Goal: Task Accomplishment & Management: Manage account settings

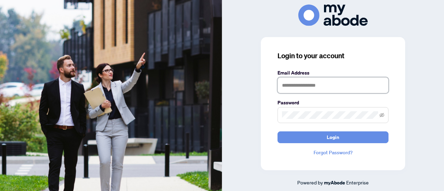
click at [312, 88] on input "text" at bounding box center [333, 85] width 111 height 16
type input "**********"
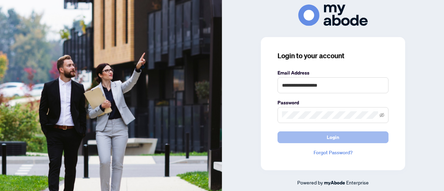
click at [312, 136] on span "Login" at bounding box center [333, 137] width 12 height 11
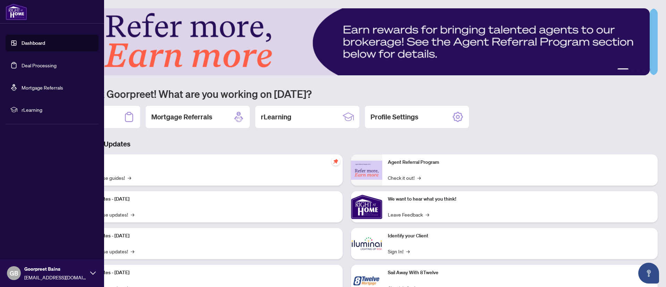
click at [22, 67] on link "Deal Processing" at bounding box center [39, 65] width 35 height 6
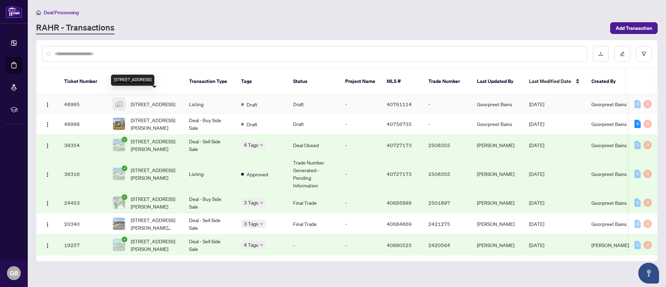
click at [161, 100] on span "174 East 34th Street, Hamilton, ON, Canada" at bounding box center [153, 104] width 44 height 8
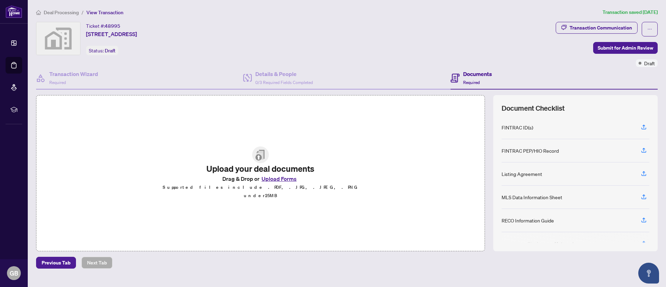
click at [275, 180] on button "Upload Forms" at bounding box center [279, 178] width 39 height 9
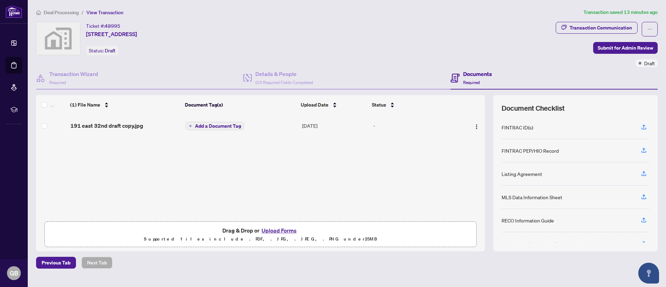
click at [221, 125] on span "Add a Document Tag" at bounding box center [218, 126] width 46 height 5
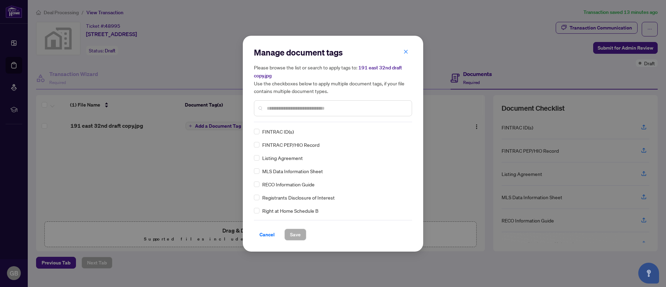
click at [312, 104] on input "text" at bounding box center [336, 108] width 139 height 8
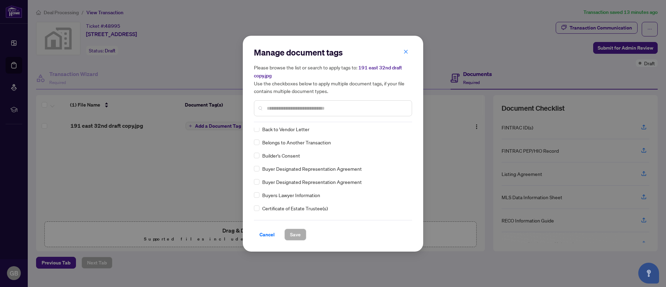
scroll to position [262, 0]
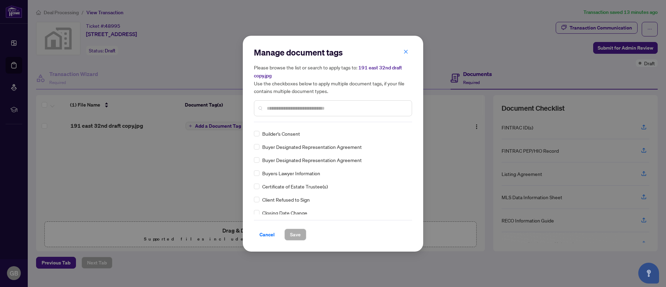
click at [339, 109] on input "text" at bounding box center [336, 108] width 139 height 8
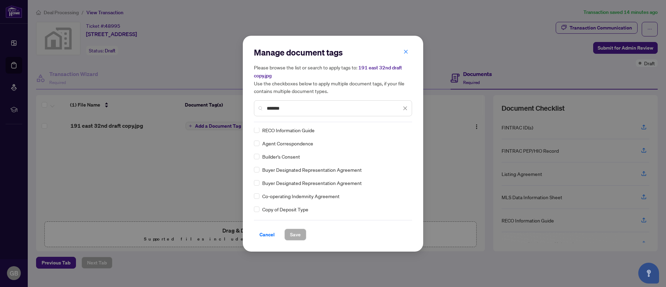
scroll to position [0, 0]
type input "*******"
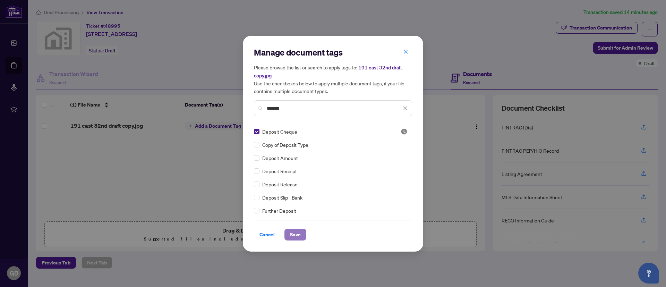
click at [302, 234] on button "Save" at bounding box center [296, 235] width 22 height 12
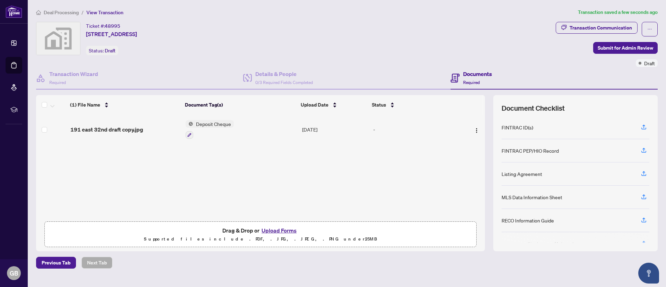
click at [286, 231] on button "Upload Forms" at bounding box center [279, 230] width 39 height 9
click at [285, 227] on button "Upload Forms" at bounding box center [279, 230] width 39 height 9
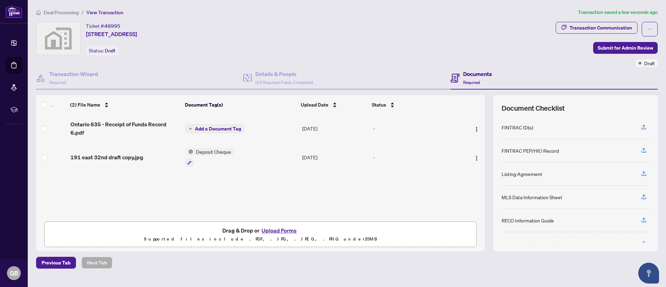
click at [226, 126] on span "Add a Document Tag" at bounding box center [218, 128] width 46 height 5
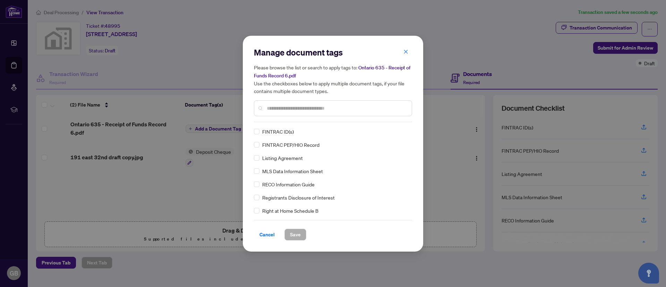
click at [298, 108] on input "text" at bounding box center [336, 108] width 139 height 8
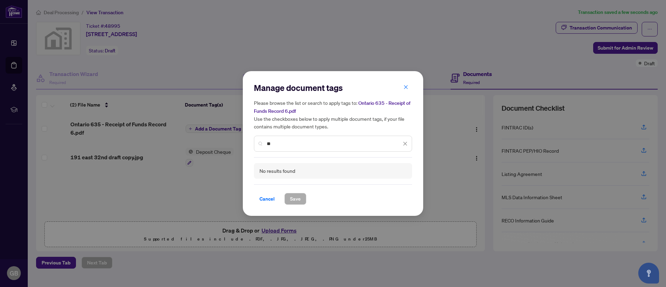
type input "*"
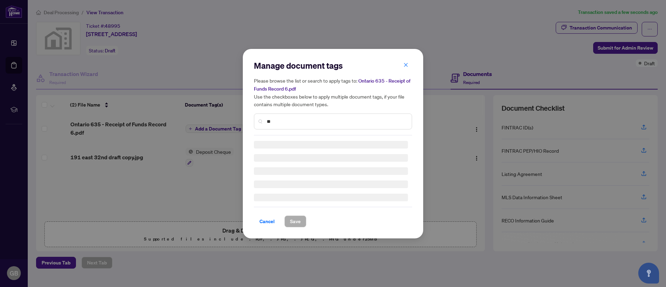
type input "*"
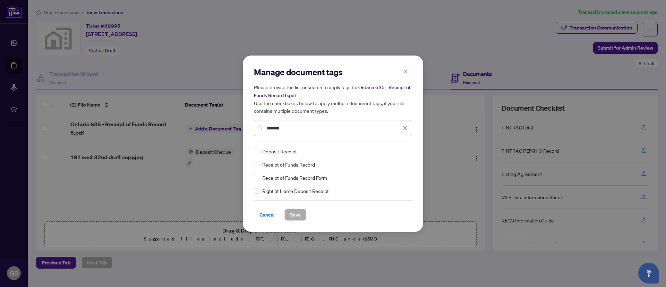
type input "*******"
click at [297, 211] on span "Save" at bounding box center [295, 214] width 11 height 11
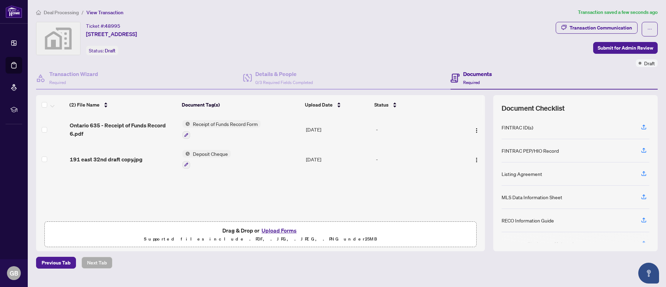
click at [483, 109] on th at bounding box center [484, 104] width 2 height 19
click at [611, 50] on span "Submit for Admin Review" at bounding box center [626, 47] width 56 height 11
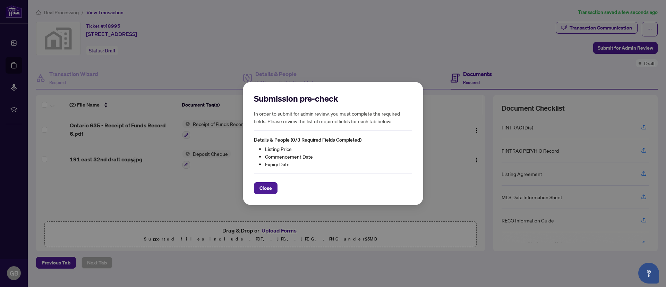
drag, startPoint x: 270, startPoint y: 187, endPoint x: 355, endPoint y: 203, distance: 86.4
click at [355, 203] on div "Submission pre-check In order to submit for admin review, you must complete the…" at bounding box center [333, 144] width 180 height 124
click at [276, 189] on button "Close" at bounding box center [266, 188] width 24 height 12
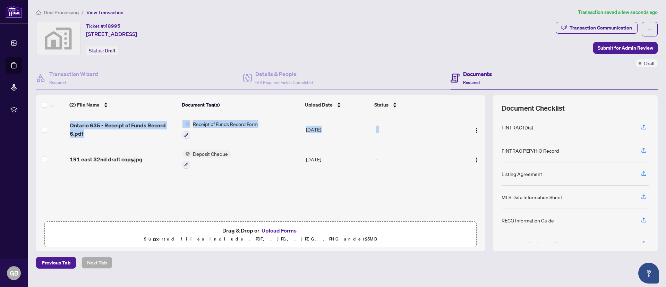
drag, startPoint x: 474, startPoint y: 161, endPoint x: 474, endPoint y: 125, distance: 36.1
click at [474, 125] on tbody "Ontario 635 - Receipt of Funds Record 6.pdf Receipt of Funds Record Form Aug/19…" at bounding box center [260, 144] width 449 height 59
click at [471, 130] on button "button" at bounding box center [476, 129] width 11 height 11
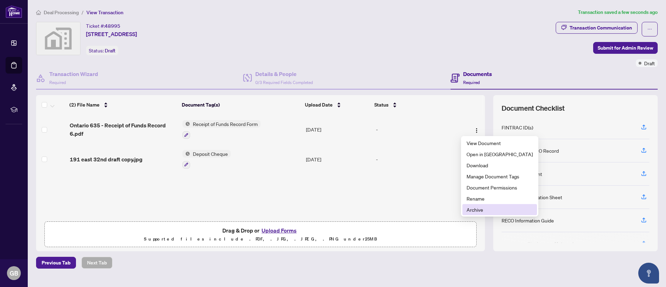
click at [480, 210] on span "Archive" at bounding box center [500, 210] width 66 height 8
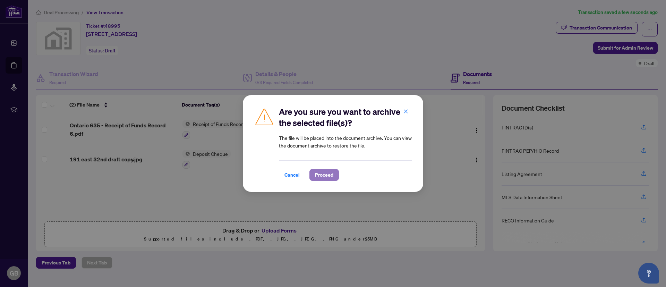
click at [325, 180] on button "Proceed" at bounding box center [324, 175] width 29 height 12
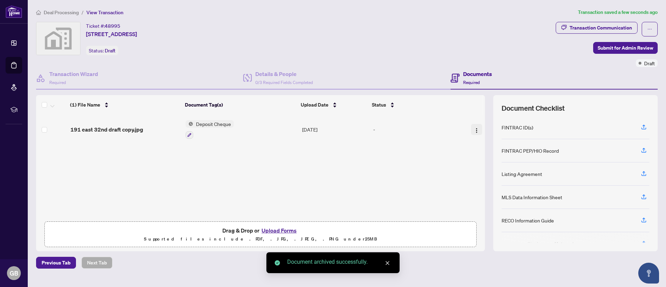
click at [474, 128] on img "button" at bounding box center [477, 131] width 6 height 6
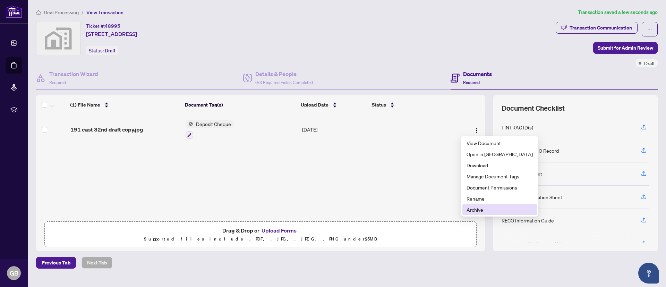
click at [476, 206] on span "Archive" at bounding box center [500, 210] width 66 height 8
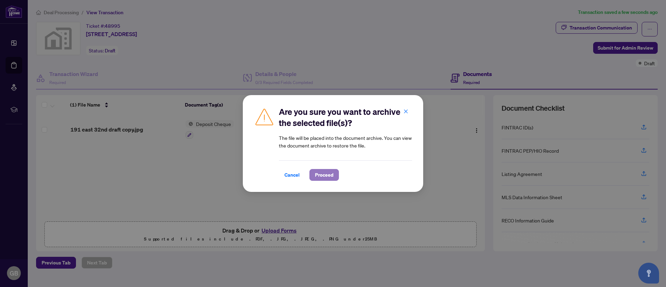
click at [324, 173] on span "Proceed" at bounding box center [324, 174] width 18 height 11
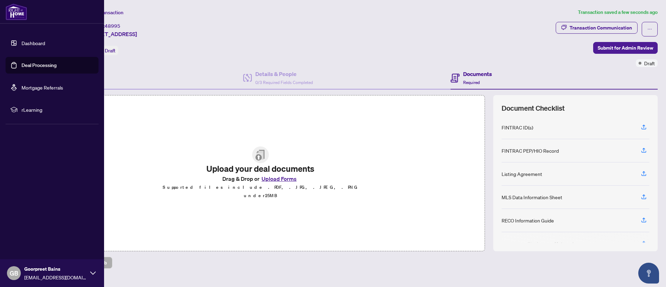
click at [22, 64] on link "Deal Processing" at bounding box center [39, 65] width 35 height 6
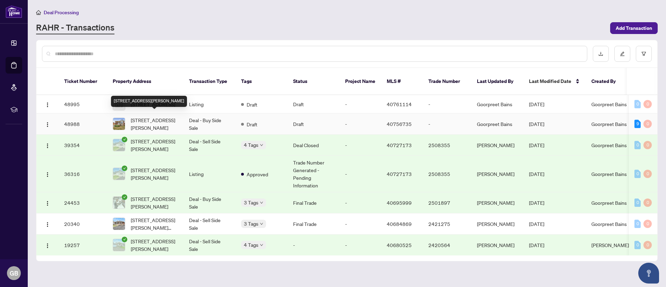
click at [153, 116] on span "[STREET_ADDRESS][PERSON_NAME]" at bounding box center [154, 123] width 47 height 15
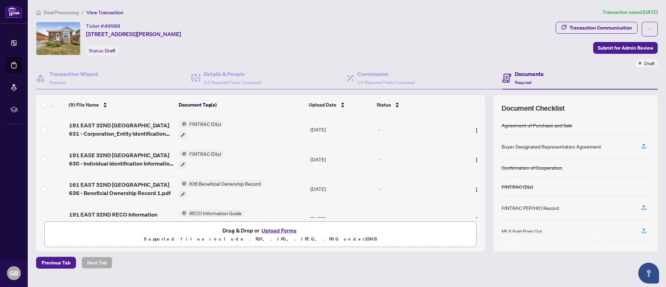
click at [281, 230] on button "Upload Forms" at bounding box center [279, 230] width 39 height 9
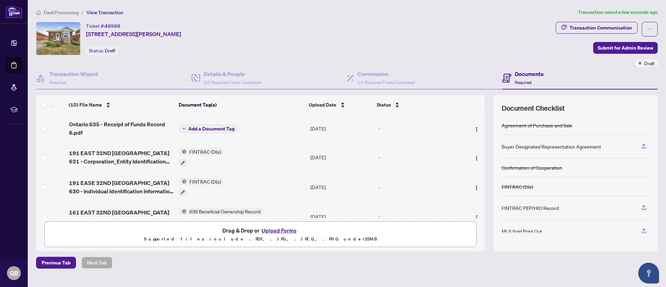
click at [209, 130] on span "Add a Document Tag" at bounding box center [211, 128] width 46 height 5
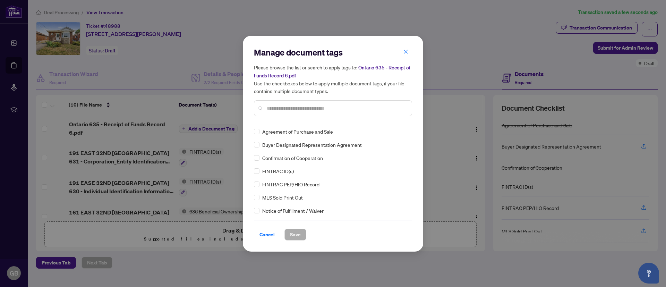
click at [296, 107] on input "text" at bounding box center [336, 108] width 139 height 8
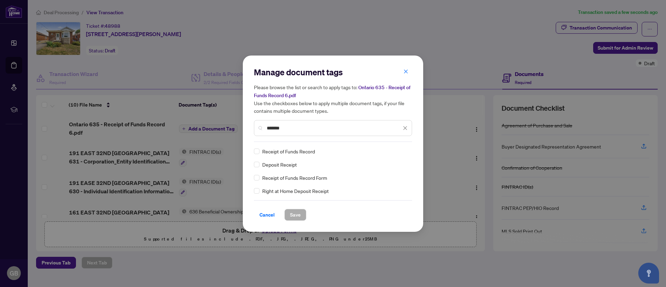
type input "*******"
click at [295, 215] on span "Save" at bounding box center [295, 214] width 11 height 11
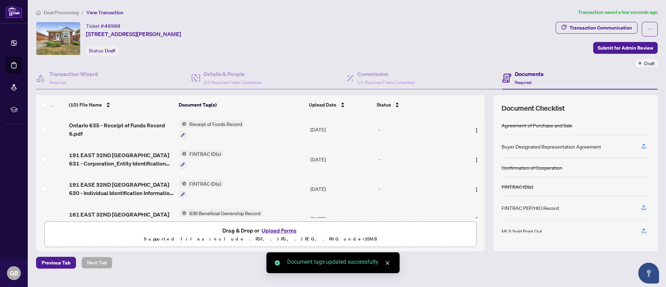
click at [285, 231] on button "Upload Forms" at bounding box center [279, 230] width 39 height 9
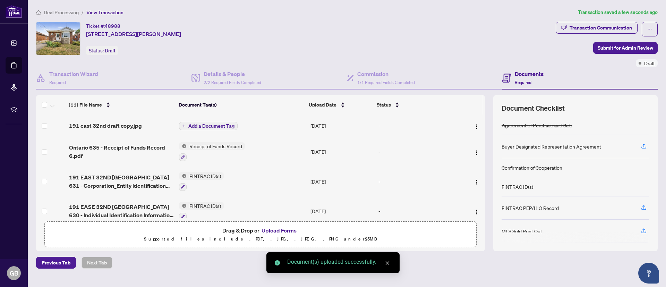
click at [227, 124] on span "Add a Document Tag" at bounding box center [211, 126] width 46 height 5
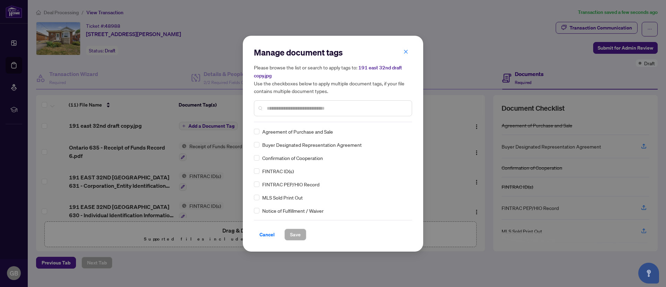
click at [295, 106] on input "text" at bounding box center [336, 108] width 139 height 8
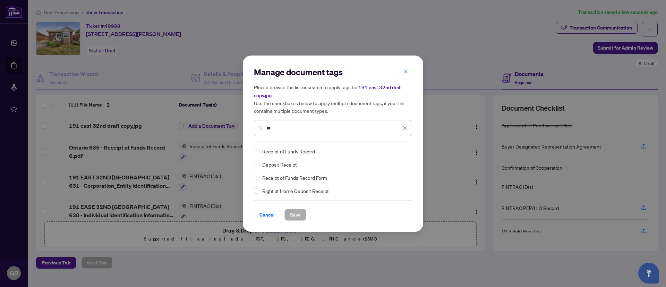
type input "*"
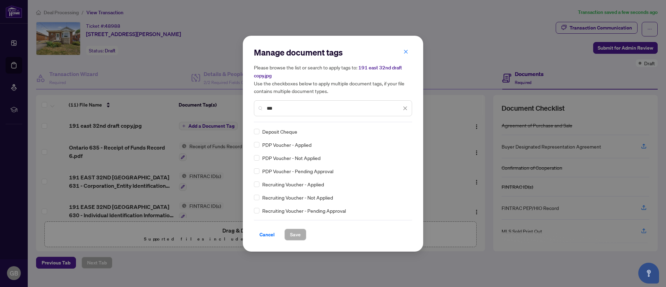
type input "***"
click at [299, 235] on span "Save" at bounding box center [295, 234] width 11 height 11
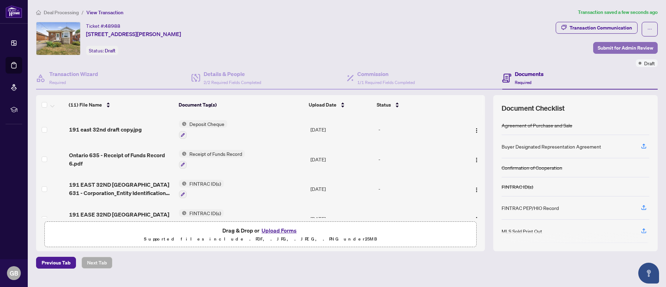
click at [609, 43] on span "Submit for Admin Review" at bounding box center [626, 47] width 56 height 11
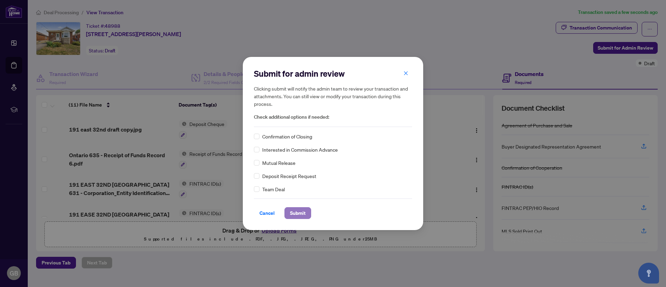
click at [303, 210] on span "Submit" at bounding box center [298, 212] width 16 height 11
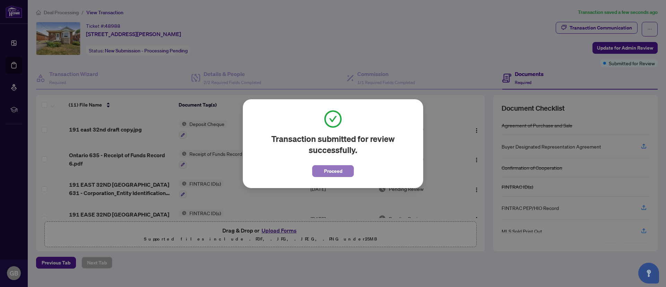
click at [334, 168] on span "Proceed" at bounding box center [333, 171] width 18 height 11
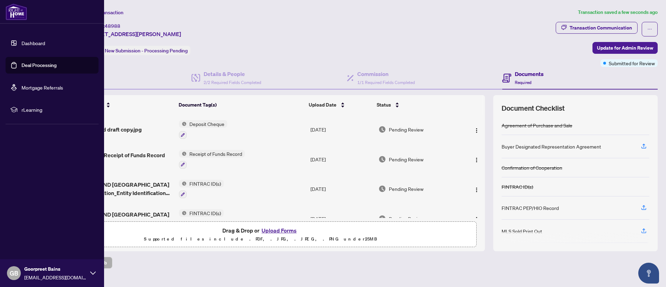
click at [31, 62] on link "Deal Processing" at bounding box center [39, 65] width 35 height 6
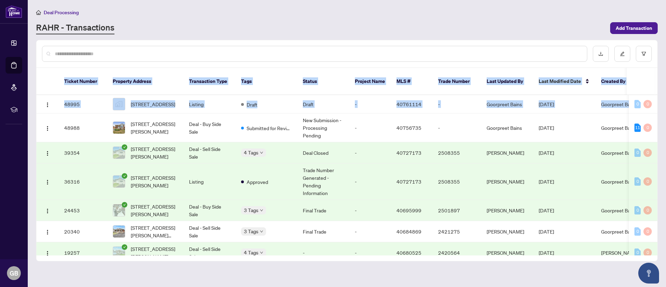
drag, startPoint x: 659, startPoint y: 99, endPoint x: 658, endPoint y: 63, distance: 36.5
click at [658, 63] on main "Deal Processing RAHR - Transactions Add Transaction Ticket Number Property Addr…" at bounding box center [347, 143] width 638 height 287
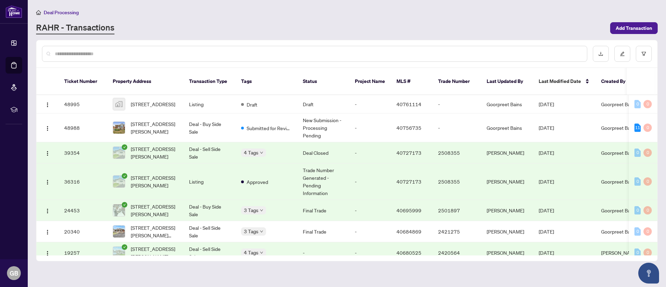
click at [664, 34] on main "Deal Processing RAHR - Transactions Add Transaction Ticket Number Property Addr…" at bounding box center [347, 143] width 638 height 287
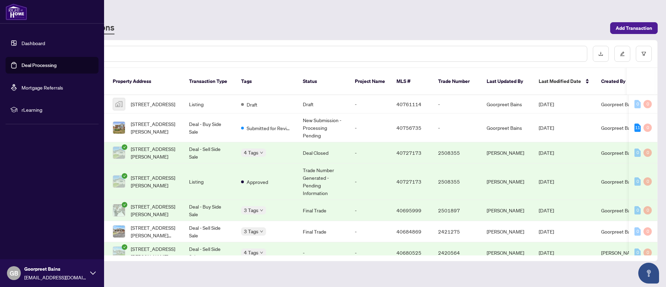
click at [17, 12] on img at bounding box center [17, 11] width 22 height 17
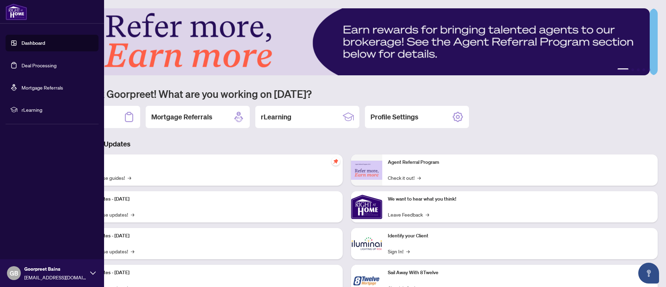
click at [44, 45] on link "Dashboard" at bounding box center [34, 43] width 24 height 6
click at [42, 68] on link "Deal Processing" at bounding box center [39, 65] width 35 height 6
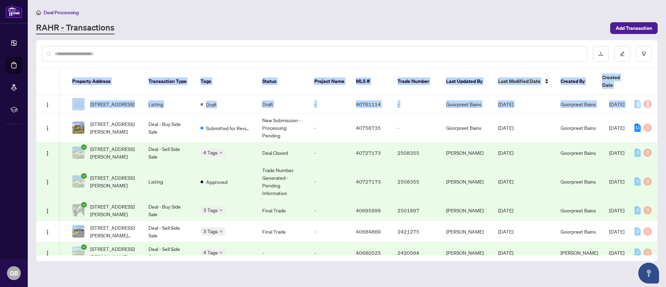
scroll to position [0, 59]
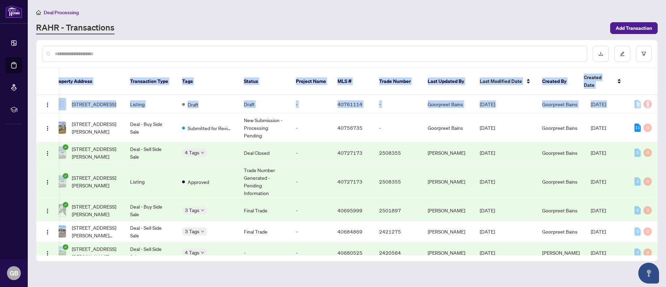
drag, startPoint x: 654, startPoint y: 99, endPoint x: 663, endPoint y: 67, distance: 33.0
click at [663, 67] on main "Deal Processing RAHR - Transactions Add Transaction Ticket Number Property Addr…" at bounding box center [347, 143] width 638 height 287
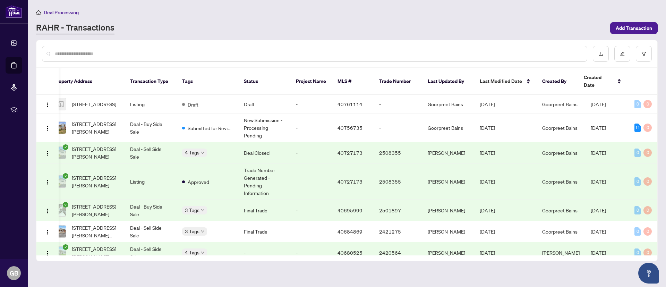
click at [447, 2] on main "Deal Processing RAHR - Transactions Add Transaction Ticket Number Property Addr…" at bounding box center [347, 143] width 638 height 287
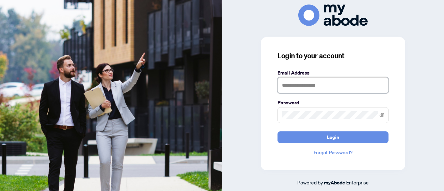
click at [307, 89] on input "text" at bounding box center [333, 85] width 111 height 16
type input "**********"
click at [278, 132] on button "Login" at bounding box center [333, 138] width 111 height 12
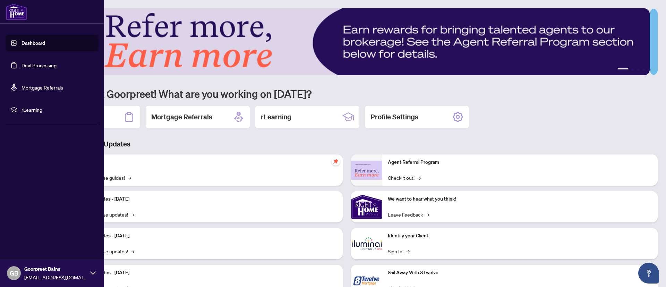
click at [33, 46] on link "Dashboard" at bounding box center [34, 43] width 24 height 6
click at [35, 45] on link "Dashboard" at bounding box center [34, 43] width 24 height 6
click at [49, 67] on link "Deal Processing" at bounding box center [39, 65] width 35 height 6
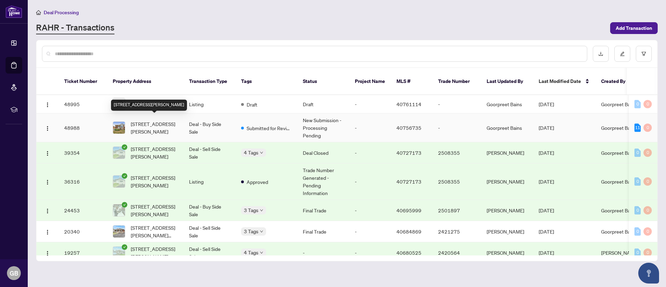
click at [165, 120] on span "191 East 32nd Street, Hamilton, ON L8V 3S1, Canada" at bounding box center [154, 127] width 47 height 15
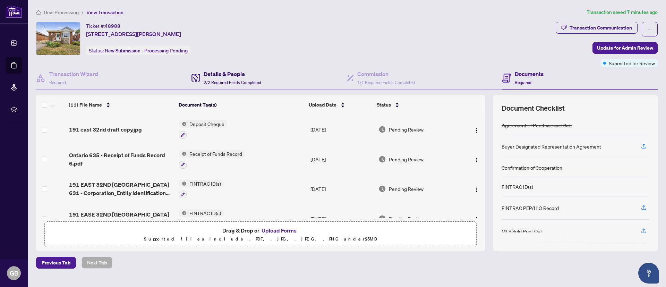
click at [221, 79] on div "Details & People 2/2 Required Fields Completed" at bounding box center [233, 78] width 58 height 16
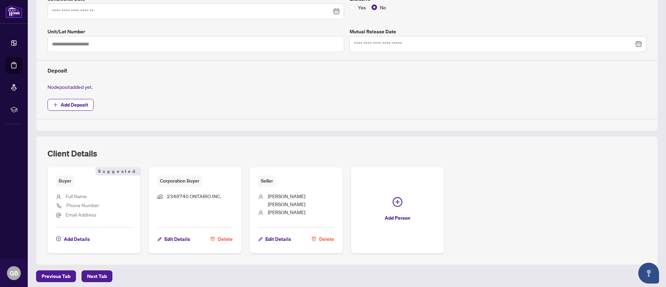
scroll to position [197, 0]
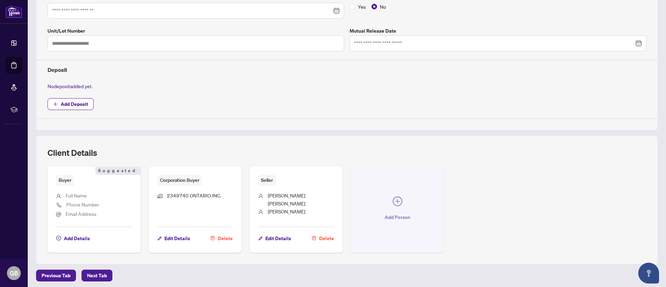
click at [398, 212] on span "Add Person" at bounding box center [398, 217] width 26 height 11
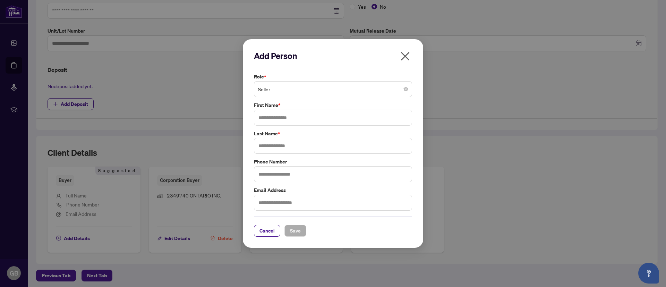
click at [327, 92] on span "Seller" at bounding box center [333, 89] width 150 height 13
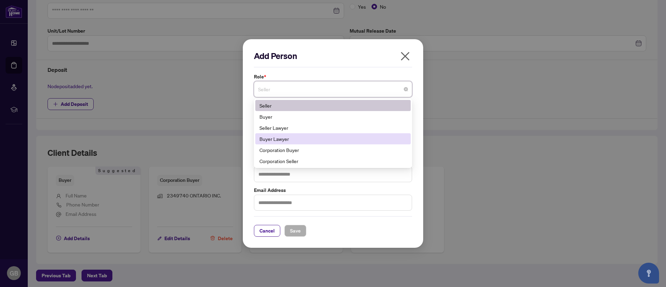
click at [324, 141] on div "Buyer Lawyer" at bounding box center [333, 139] width 147 height 8
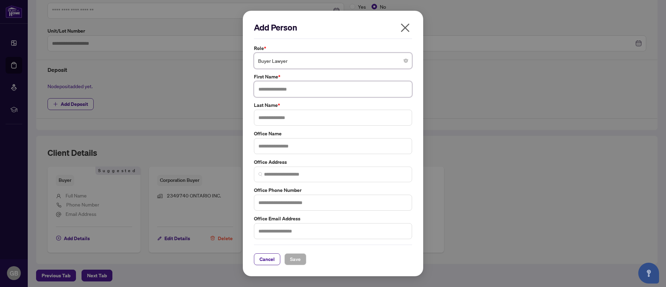
click at [323, 94] on input "text" at bounding box center [333, 89] width 158 height 16
type input "******"
type input "********"
click at [305, 146] on input "text" at bounding box center [333, 146] width 158 height 16
type input "**********"
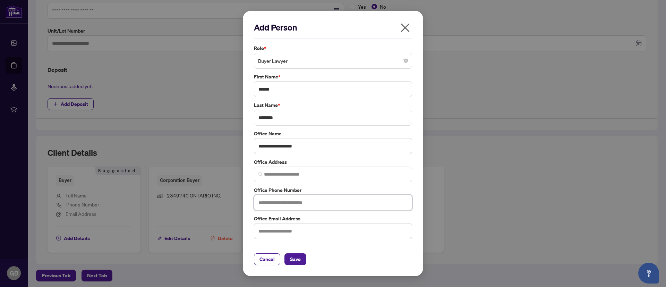
click at [293, 202] on input "text" at bounding box center [333, 203] width 158 height 16
type input "**********"
click at [299, 261] on span "Save" at bounding box center [295, 259] width 11 height 11
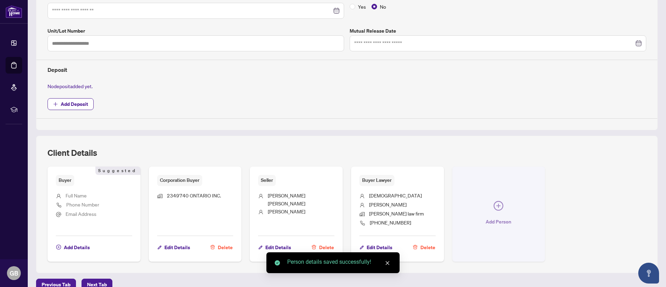
click at [494, 202] on icon "plus-circle" at bounding box center [499, 206] width 10 height 10
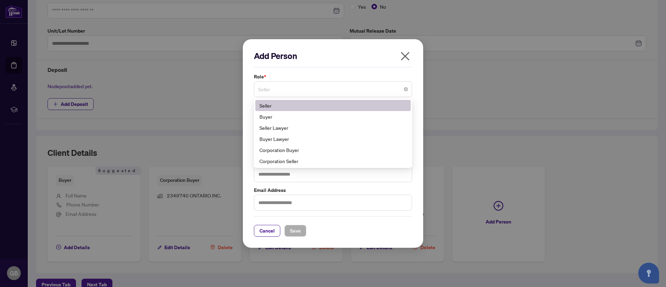
click at [323, 88] on span "Seller" at bounding box center [333, 89] width 150 height 13
click at [398, 53] on h2 "Add Person" at bounding box center [333, 55] width 158 height 11
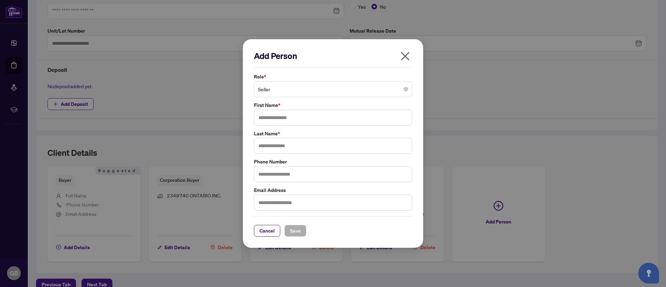
click at [406, 55] on icon "close" at bounding box center [405, 56] width 9 height 9
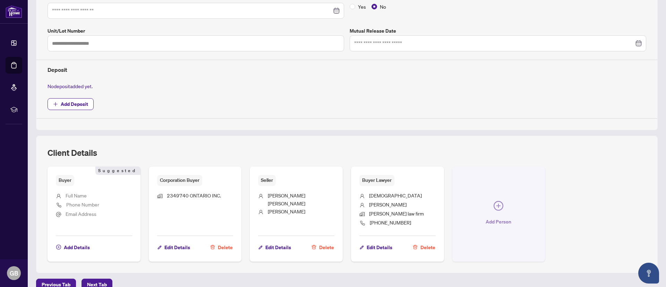
click at [489, 218] on span "Add Person" at bounding box center [499, 221] width 26 height 11
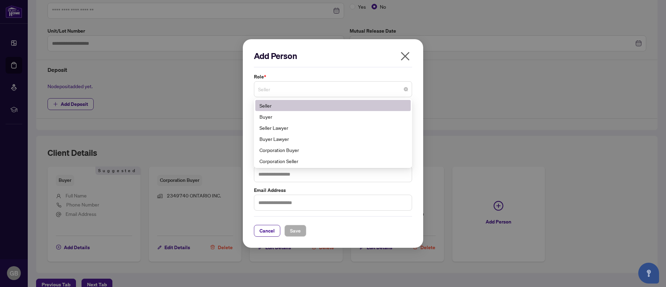
click at [308, 91] on span "Seller" at bounding box center [333, 89] width 150 height 13
click at [307, 131] on div "Seller Lawyer" at bounding box center [333, 128] width 147 height 8
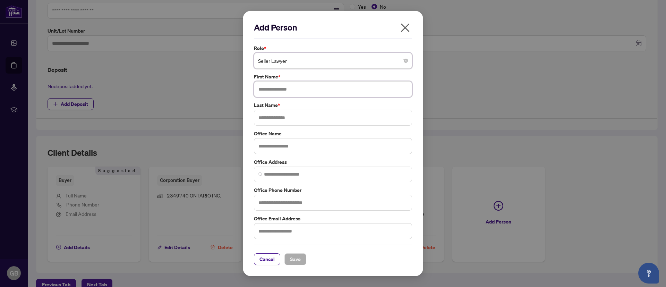
click at [334, 85] on input "text" at bounding box center [333, 89] width 158 height 16
type input "*"
click at [261, 89] on input "*****" at bounding box center [333, 89] width 158 height 16
type input "*****"
click at [274, 116] on input "text" at bounding box center [333, 118] width 158 height 16
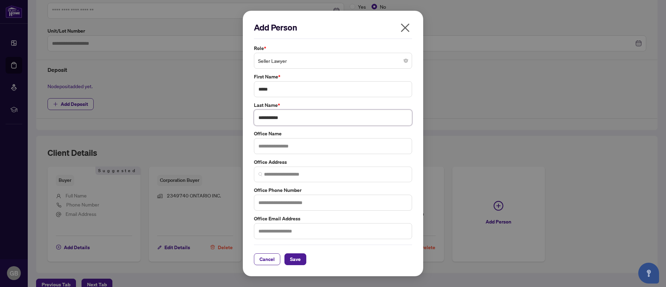
type input "**********"
click at [284, 147] on input "text" at bounding box center [333, 146] width 158 height 16
click at [261, 147] on input "**********" at bounding box center [333, 146] width 158 height 16
click at [295, 146] on input "**********" at bounding box center [333, 146] width 158 height 16
click at [268, 148] on input "**********" at bounding box center [333, 146] width 158 height 16
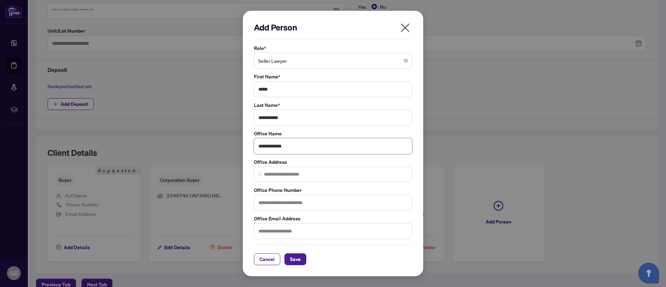
type input "**********"
click at [303, 206] on input "text" at bounding box center [333, 203] width 158 height 16
type input "**********"
click at [297, 260] on span "Save" at bounding box center [295, 259] width 11 height 11
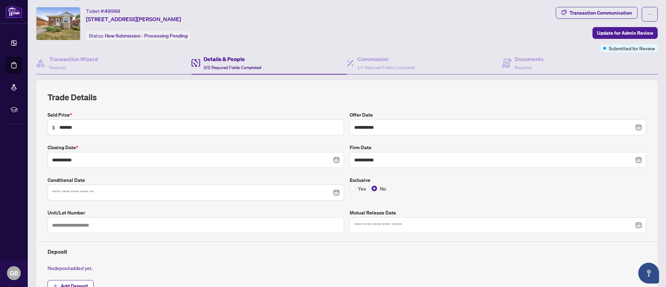
scroll to position [0, 0]
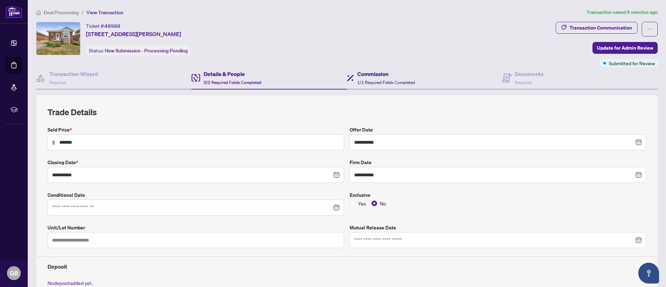
click at [366, 76] on h4 "Commission" at bounding box center [386, 74] width 58 height 8
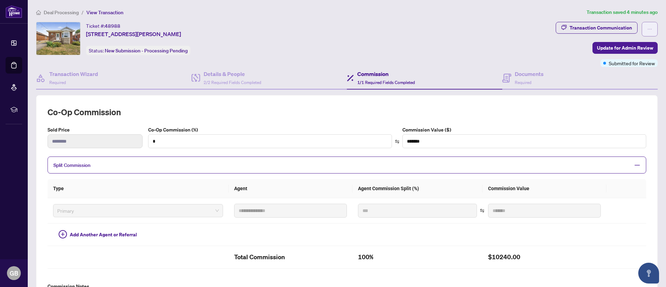
click at [642, 27] on button "button" at bounding box center [650, 29] width 16 height 15
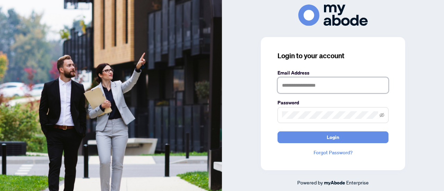
click at [307, 83] on input "text" at bounding box center [333, 85] width 111 height 16
type input "**********"
click at [307, 121] on span at bounding box center [333, 115] width 111 height 16
click at [278, 132] on button "Login" at bounding box center [333, 138] width 111 height 12
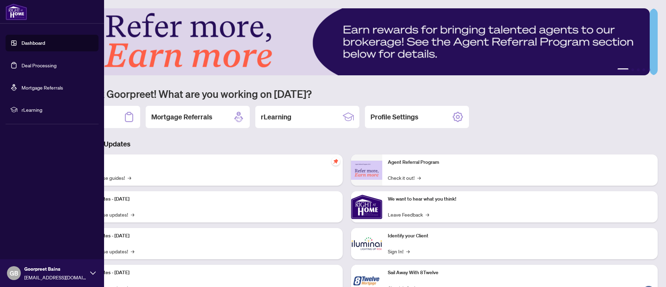
click at [28, 67] on link "Deal Processing" at bounding box center [39, 65] width 35 height 6
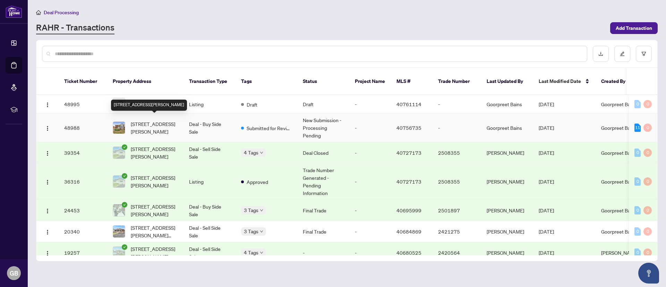
click at [162, 120] on span "[STREET_ADDRESS][PERSON_NAME]" at bounding box center [154, 127] width 47 height 15
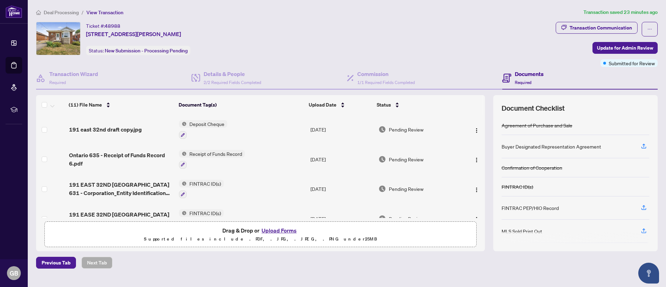
drag, startPoint x: 480, startPoint y: 134, endPoint x: 479, endPoint y: 139, distance: 4.9
click at [479, 139] on div "(11) File Name Document Tag(s) Upload Date Status 191 east 32nd draft copy.jpg …" at bounding box center [347, 173] width 622 height 156
click at [283, 230] on button "Upload Forms" at bounding box center [279, 230] width 39 height 9
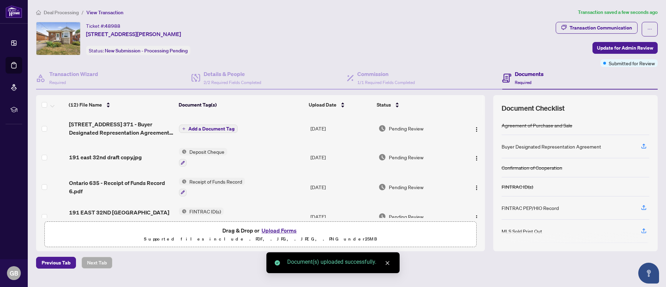
click at [213, 132] on button "Add a Document Tag" at bounding box center [208, 129] width 59 height 8
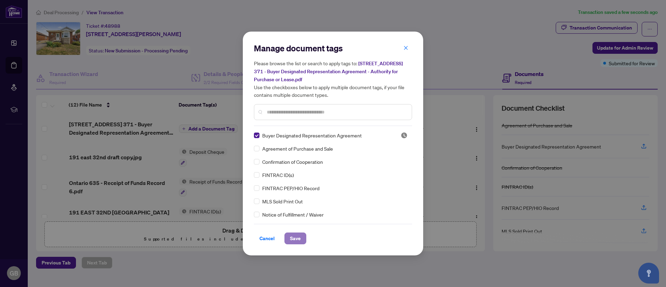
click at [294, 238] on span "Save" at bounding box center [295, 238] width 11 height 11
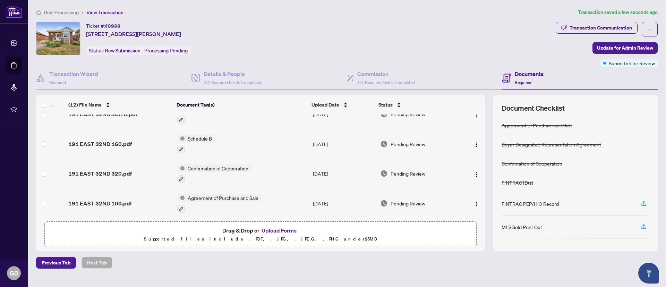
scroll to position [254, 0]
